Goal: Information Seeking & Learning: Learn about a topic

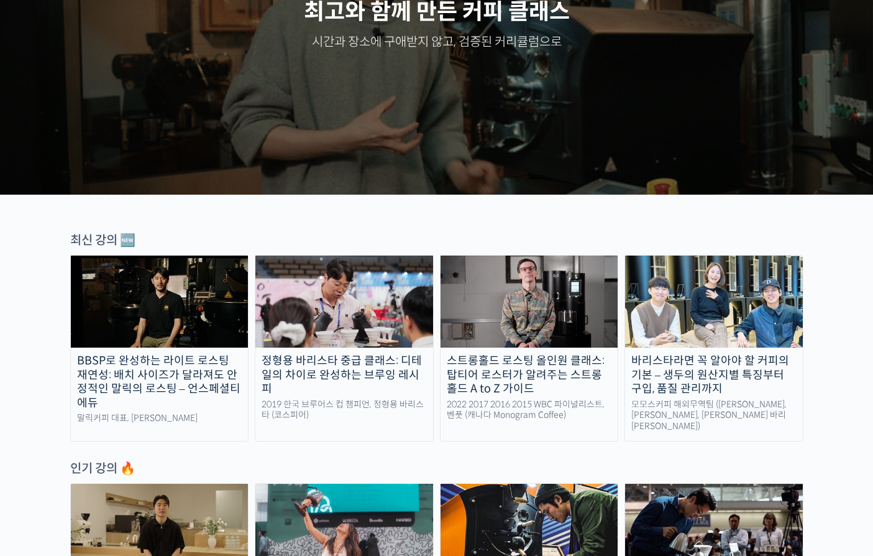
scroll to position [225, 0]
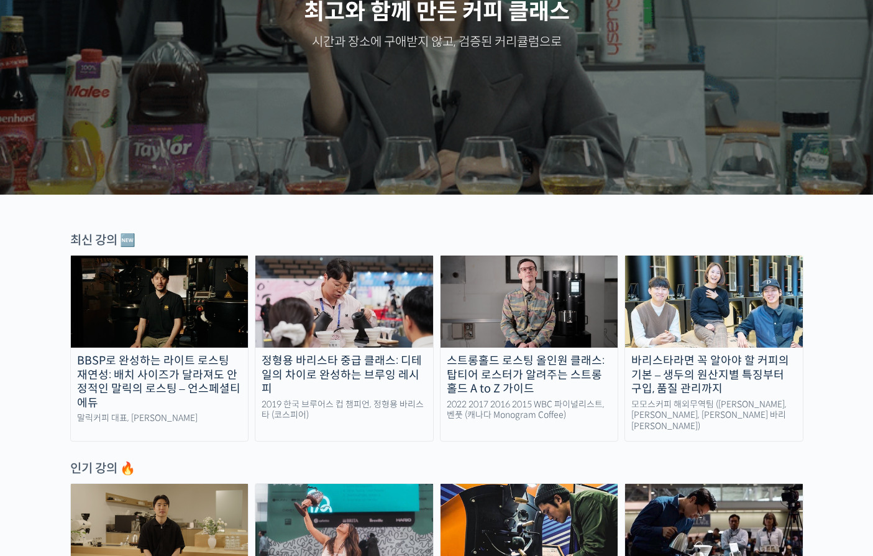
click at [183, 306] on img at bounding box center [160, 301] width 178 height 92
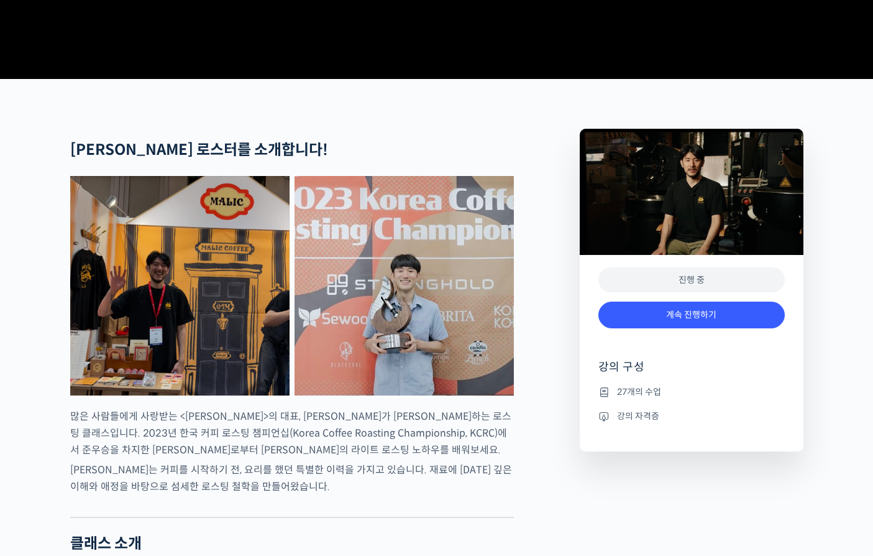
scroll to position [405, 0]
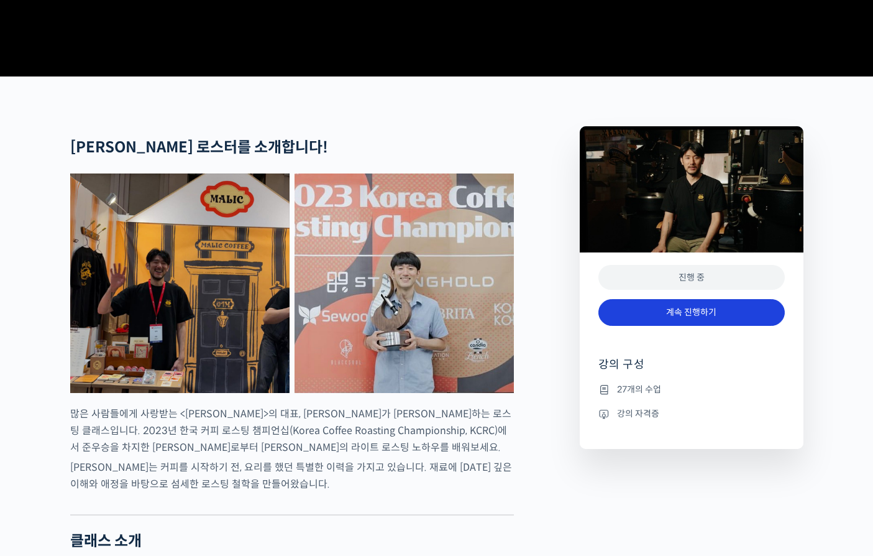
click at [661, 326] on link "계속 진행하기" at bounding box center [691, 312] width 186 height 27
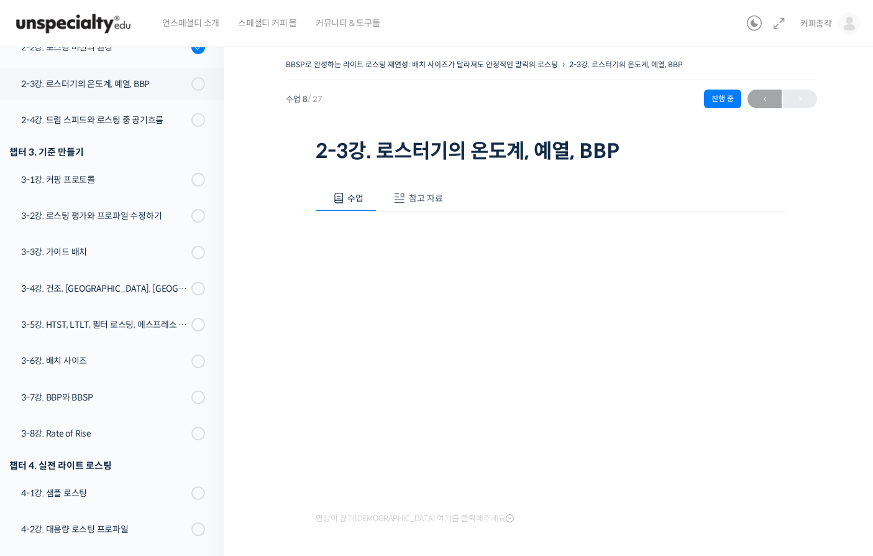
scroll to position [484, 0]
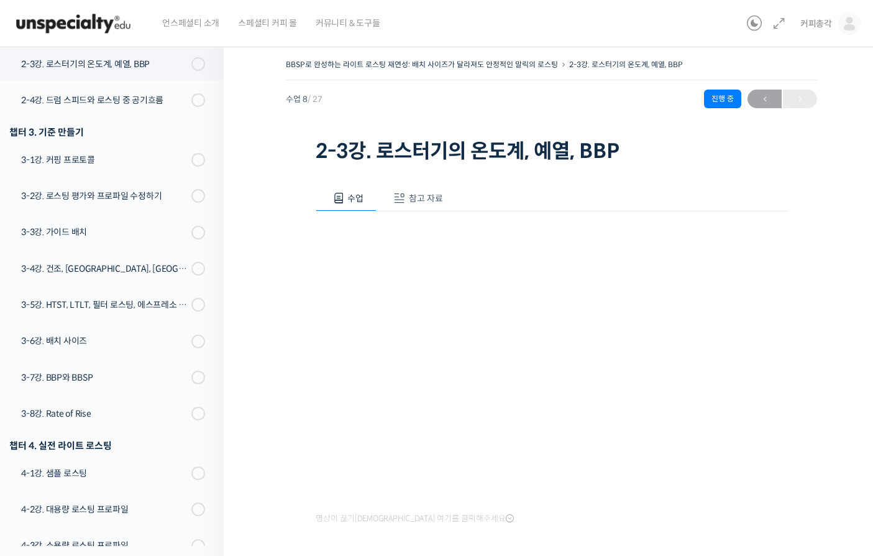
click at [415, 195] on span "참고 자료" at bounding box center [426, 198] width 34 height 11
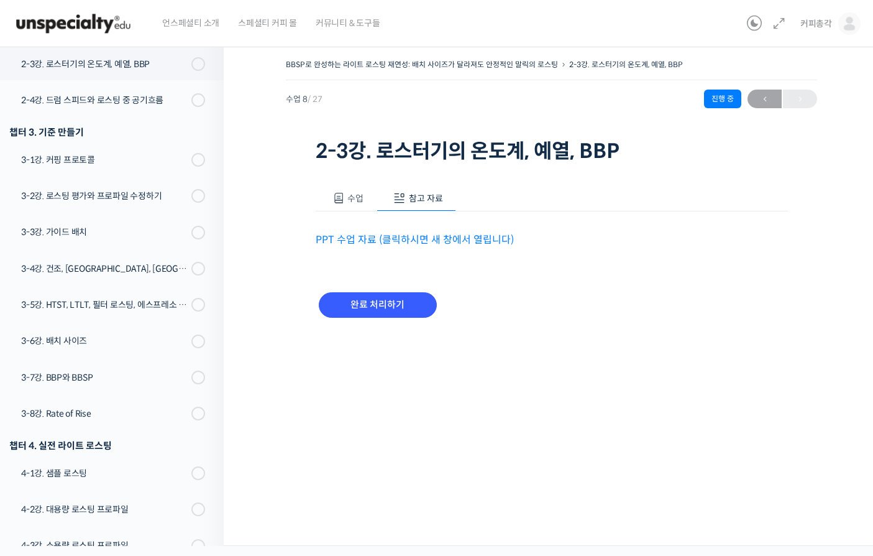
click at [442, 240] on link "PPT 수업 자료 (클릭하시면 새 창에서 열립니다)" at bounding box center [415, 239] width 198 height 13
click at [360, 204] on button "수업" at bounding box center [347, 198] width 62 height 26
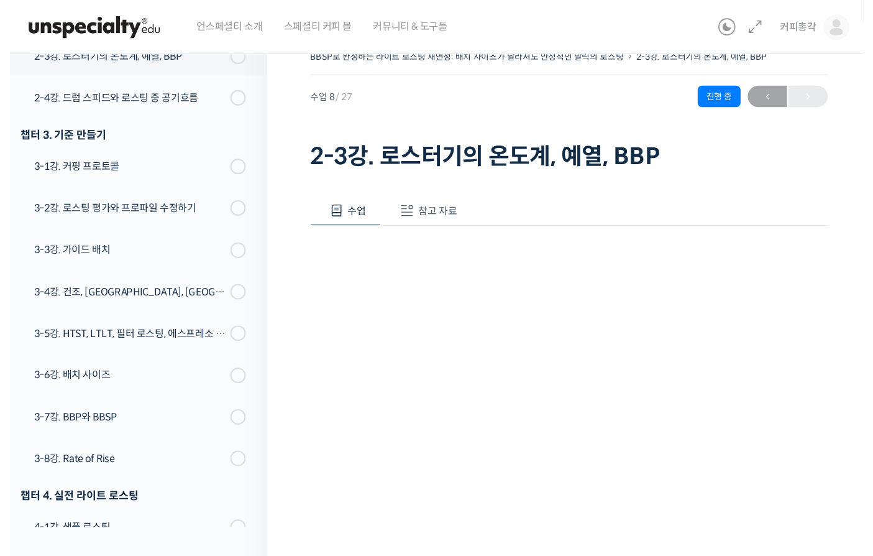
scroll to position [63, 0]
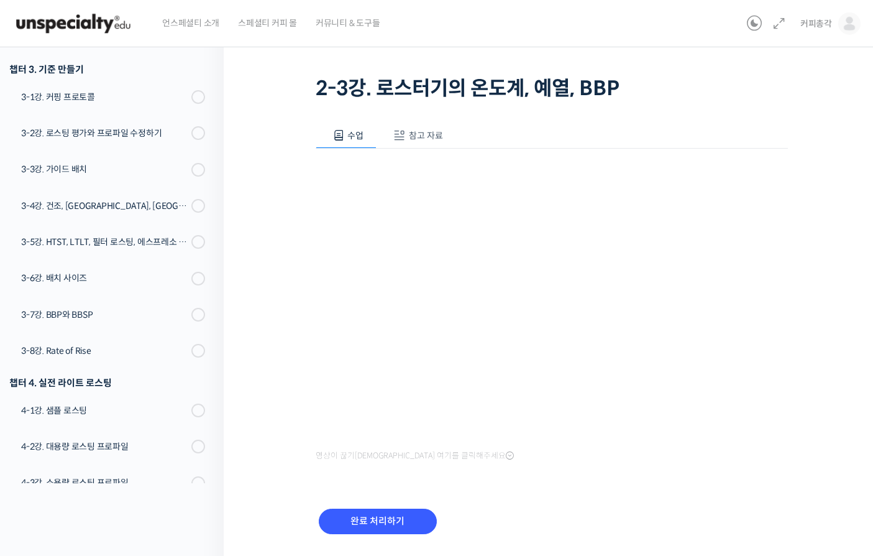
click at [428, 138] on span "참고 자료" at bounding box center [426, 135] width 34 height 11
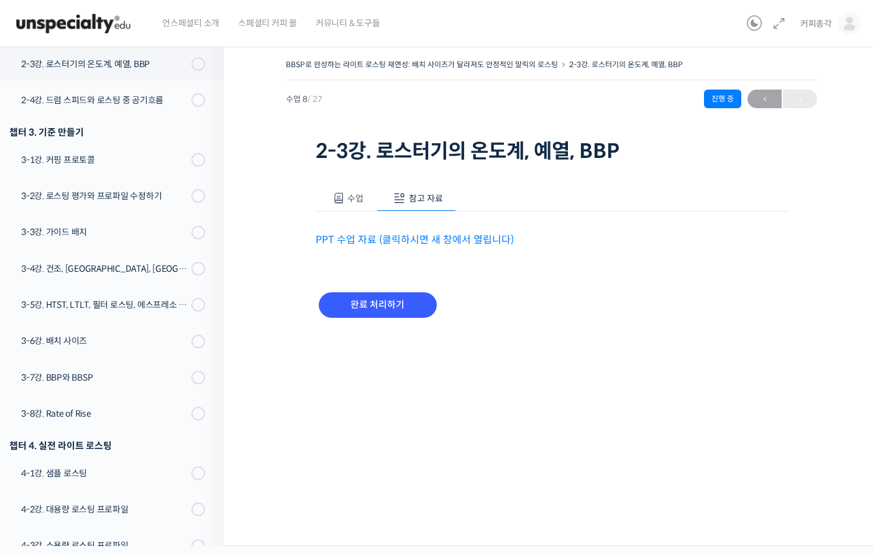
click at [427, 233] on link "PPT 수업 자료 (클릭하시면 새 창에서 열립니다)" at bounding box center [415, 239] width 198 height 13
click at [350, 193] on span "수업" at bounding box center [355, 198] width 16 height 11
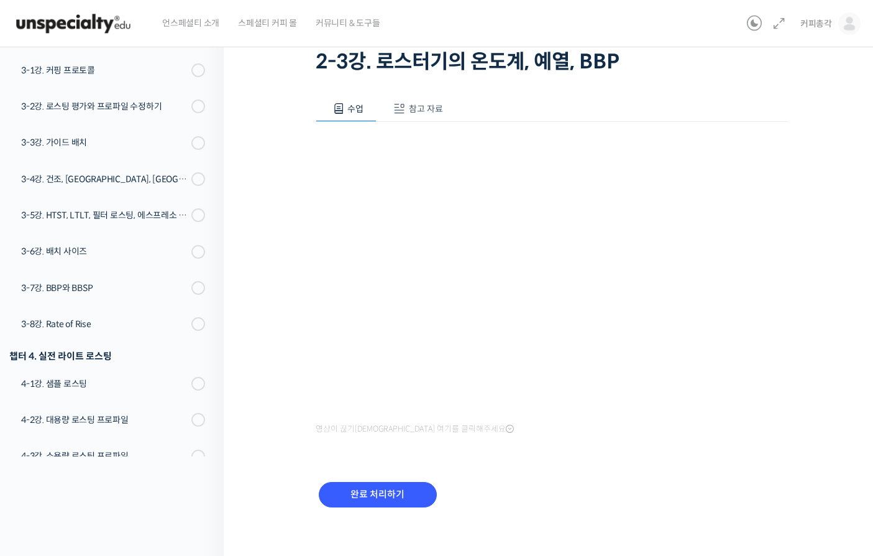
scroll to position [93, 0]
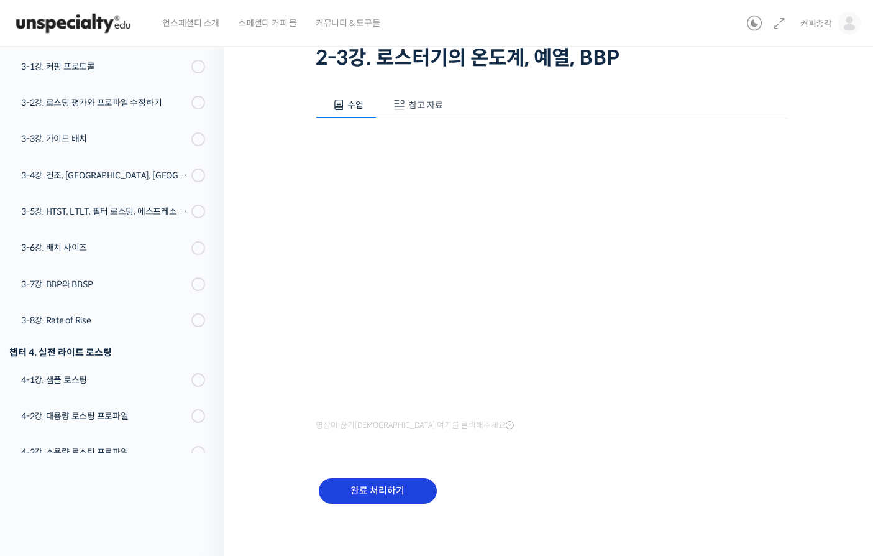
click at [390, 487] on input "완료 처리하기" at bounding box center [378, 490] width 118 height 25
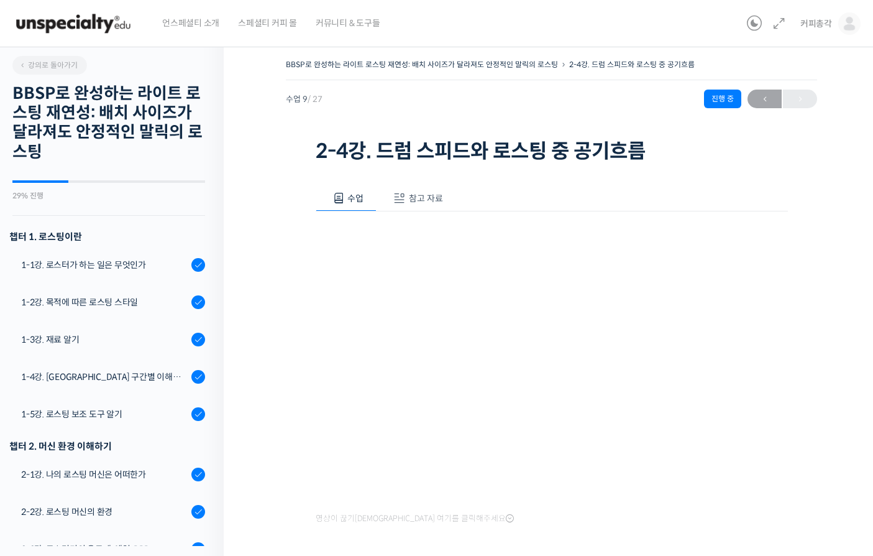
scroll to position [521, 0]
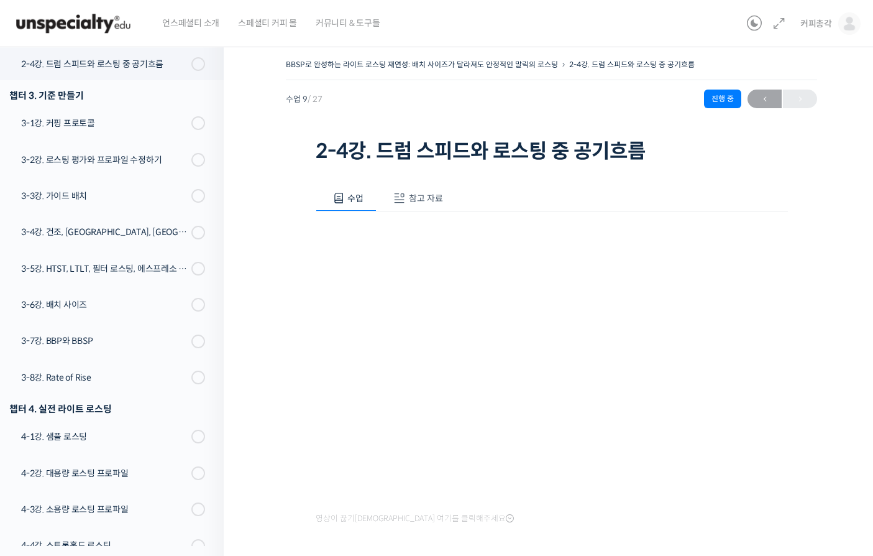
click at [429, 201] on span "참고 자료" at bounding box center [426, 198] width 34 height 11
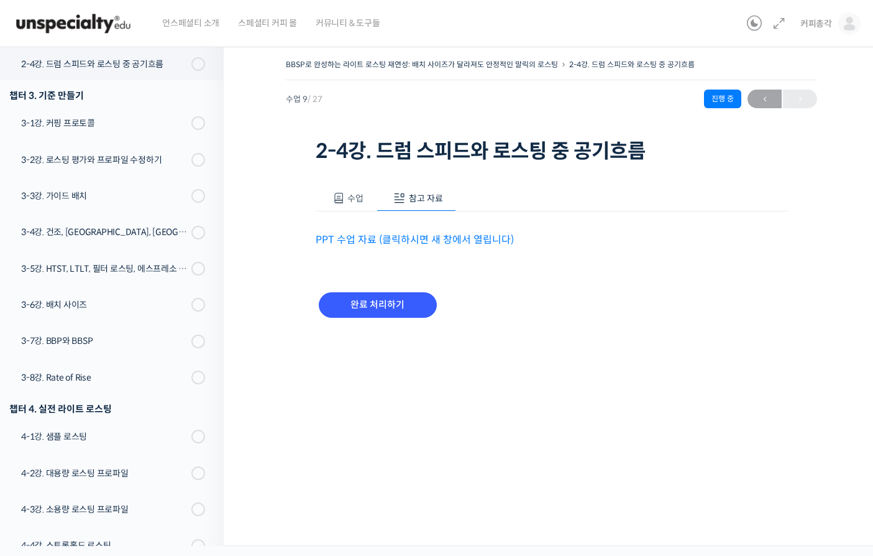
click at [425, 244] on link "PPT 수업 자료 (클릭하시면 새 창에서 열립니다)" at bounding box center [415, 239] width 198 height 13
click at [352, 195] on span "수업" at bounding box center [355, 198] width 16 height 11
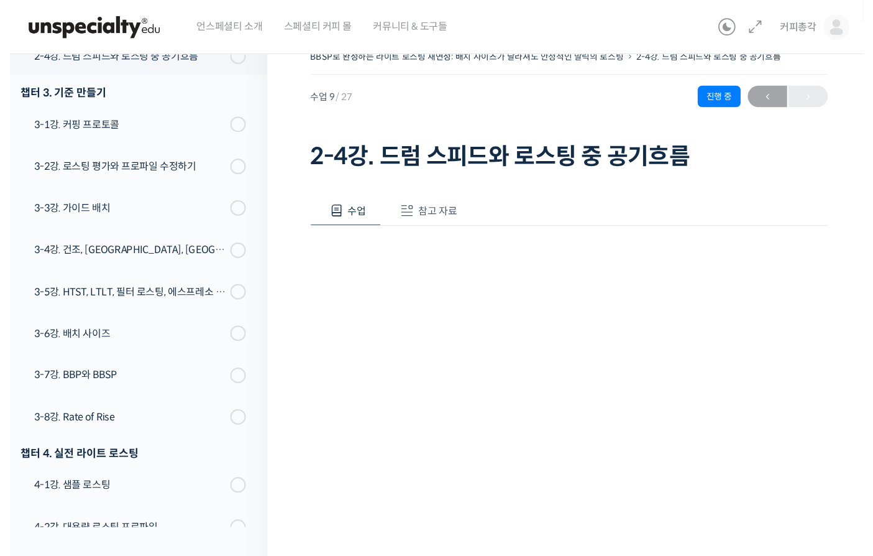
scroll to position [7, 0]
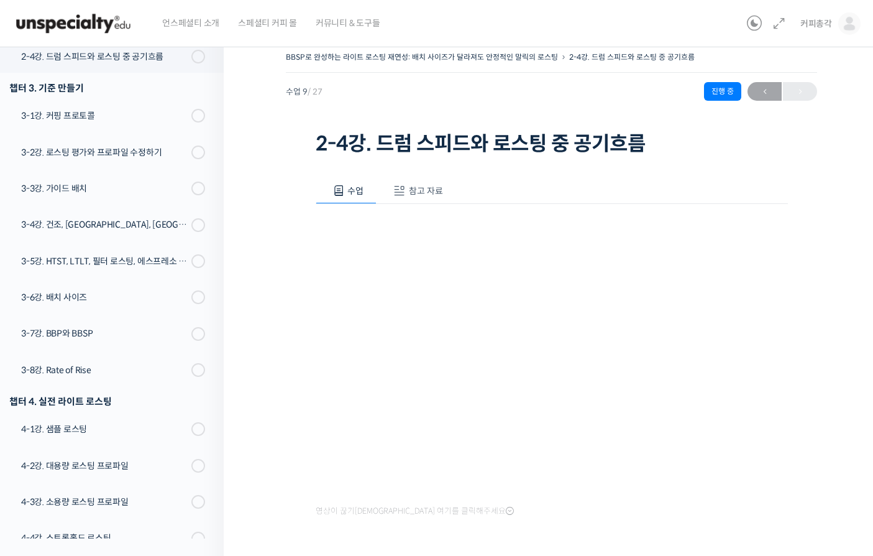
click at [415, 190] on span "참고 자료" at bounding box center [426, 190] width 34 height 11
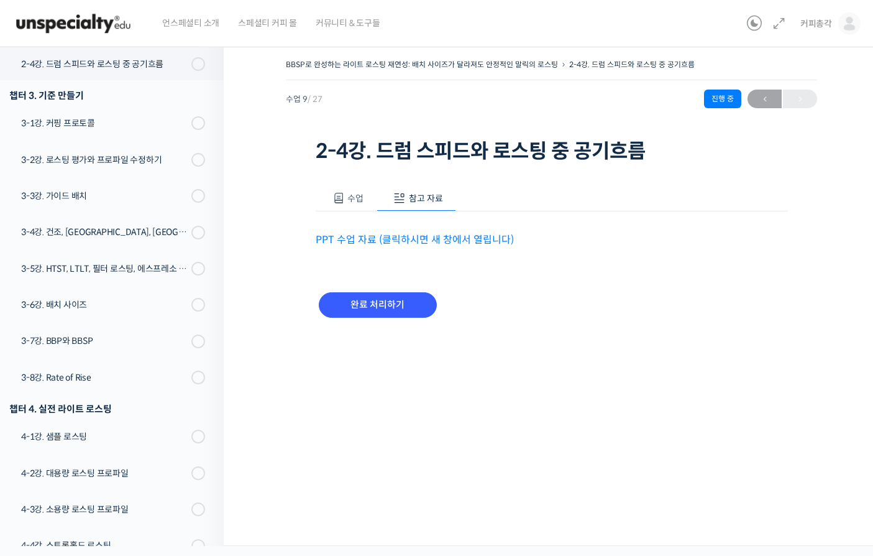
click at [437, 233] on link "PPT 수업 자료 (클릭하시면 새 창에서 열립니다)" at bounding box center [415, 239] width 198 height 13
click at [354, 185] on button "수업" at bounding box center [347, 198] width 62 height 26
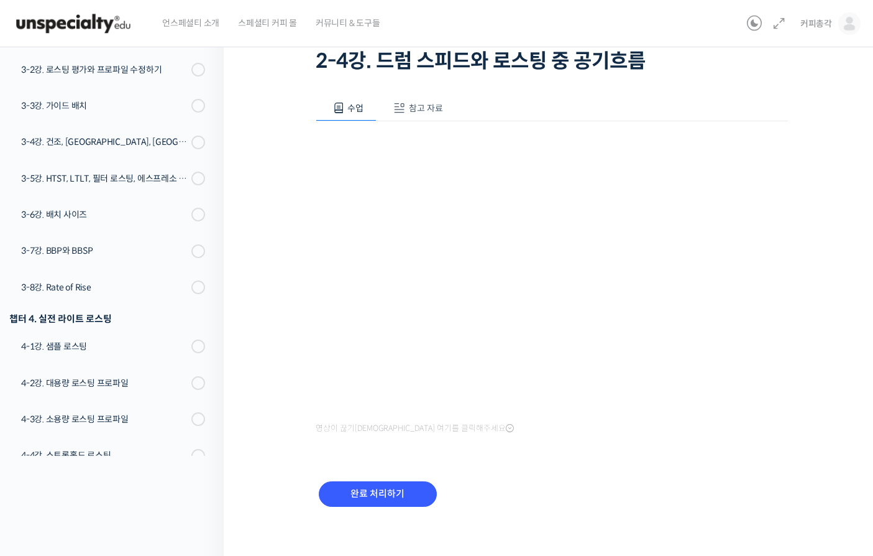
scroll to position [93, 0]
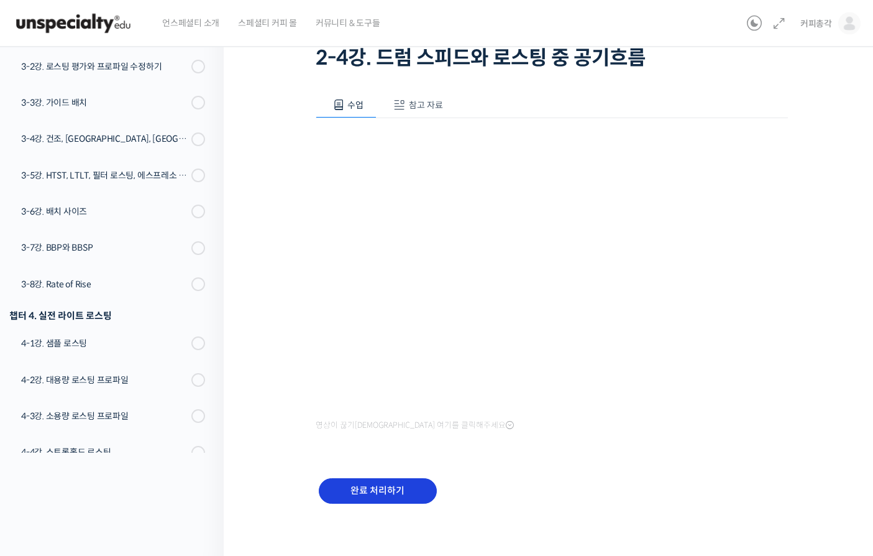
click at [385, 487] on input "완료 처리하기" at bounding box center [378, 490] width 118 height 25
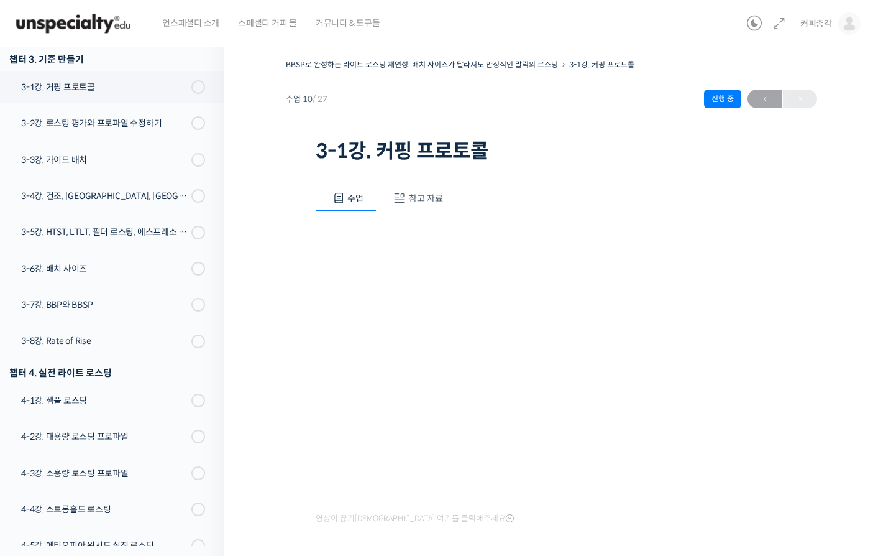
scroll to position [559, 0]
click at [414, 191] on button "참고 자료" at bounding box center [417, 198] width 80 height 26
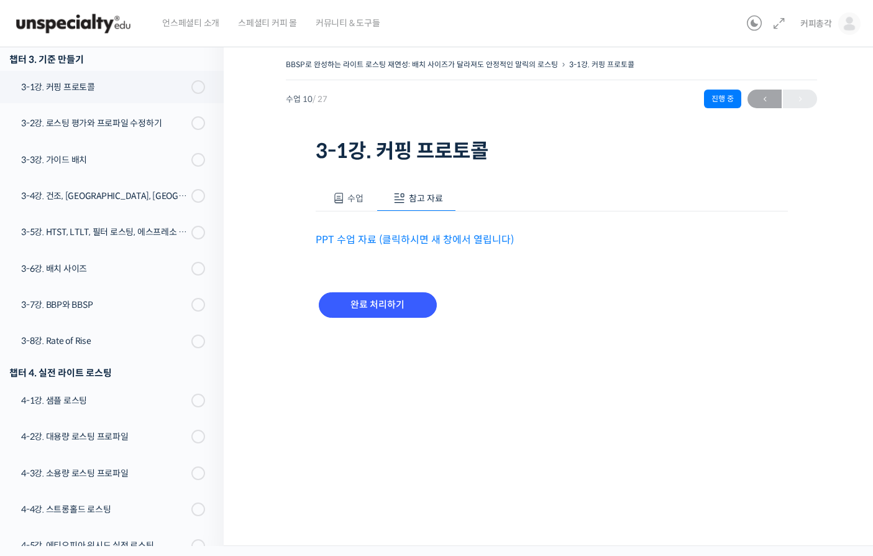
click at [467, 237] on link "PPT 수업 자료 (클릭하시면 새 창에서 열립니다)" at bounding box center [415, 239] width 198 height 13
click at [359, 196] on span "수업" at bounding box center [355, 198] width 16 height 11
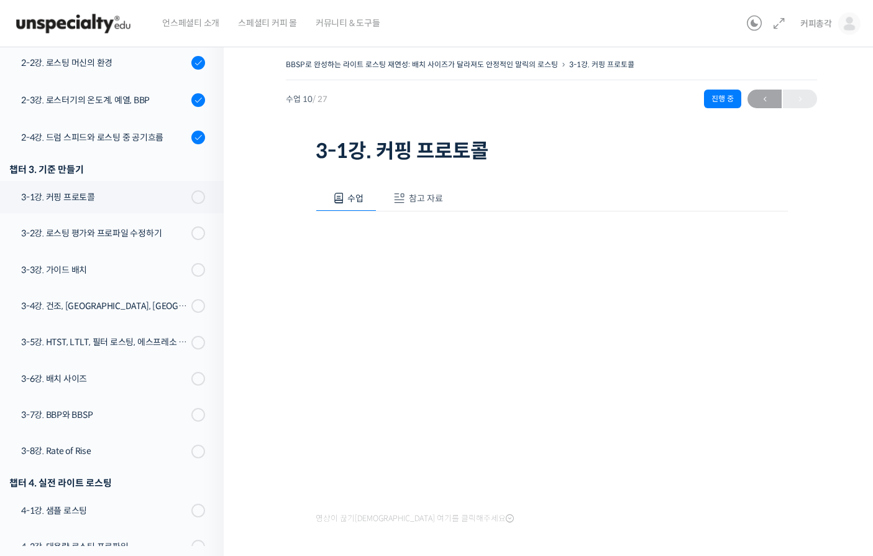
scroll to position [456, 0]
